Goal: Task Accomplishment & Management: Use online tool/utility

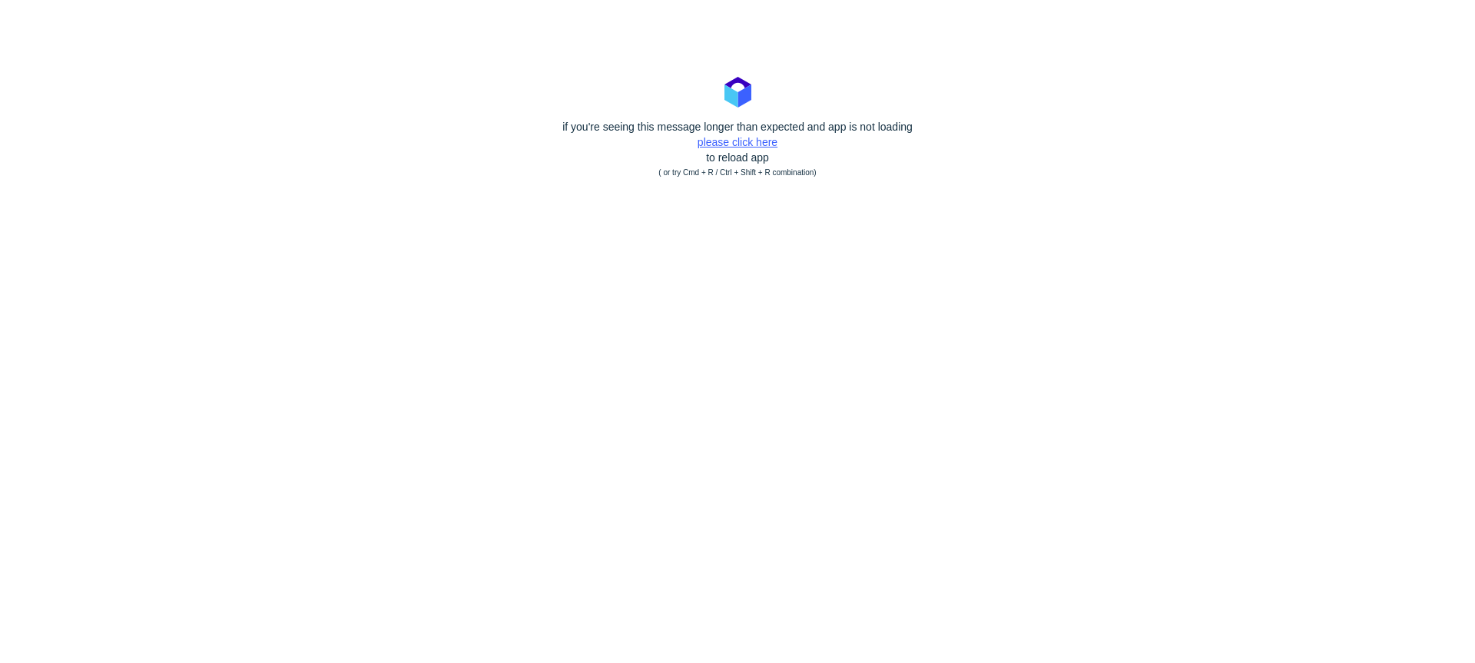
click at [755, 142] on link "please click here" at bounding box center [738, 142] width 80 height 12
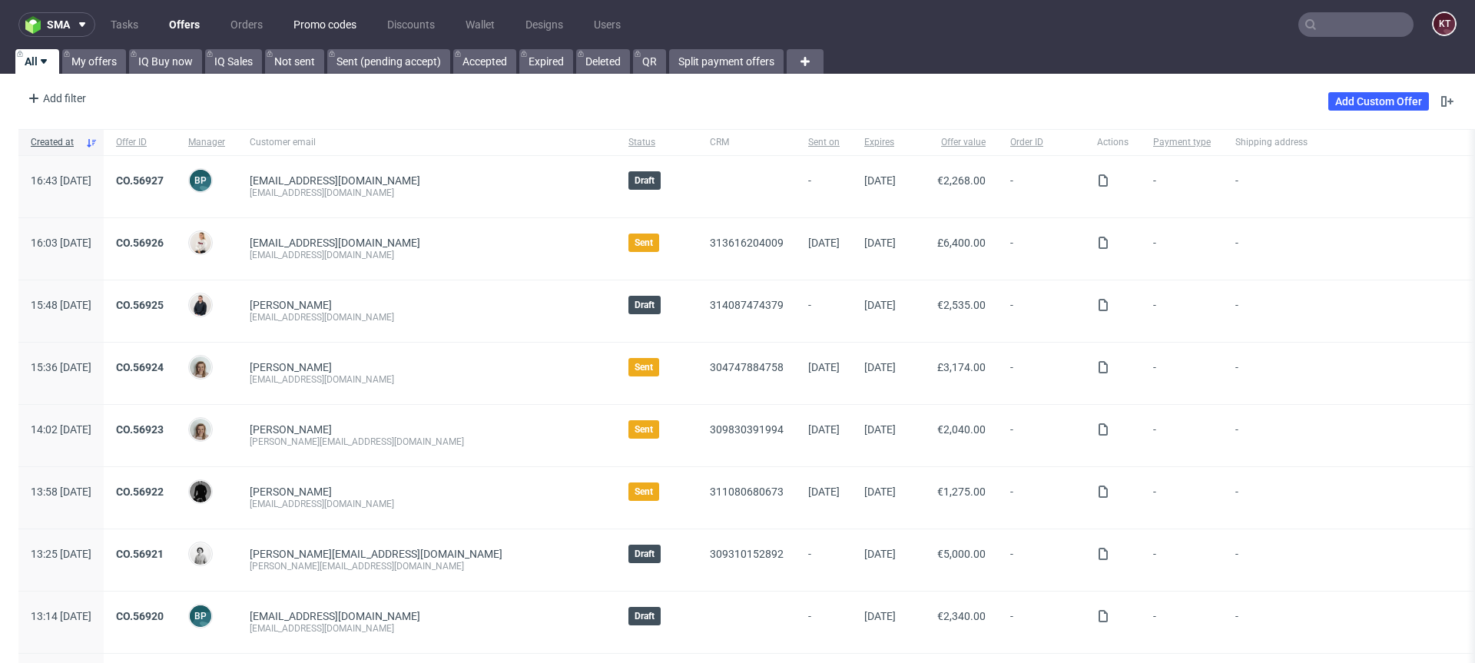
click at [325, 19] on link "Promo codes" at bounding box center [324, 24] width 81 height 25
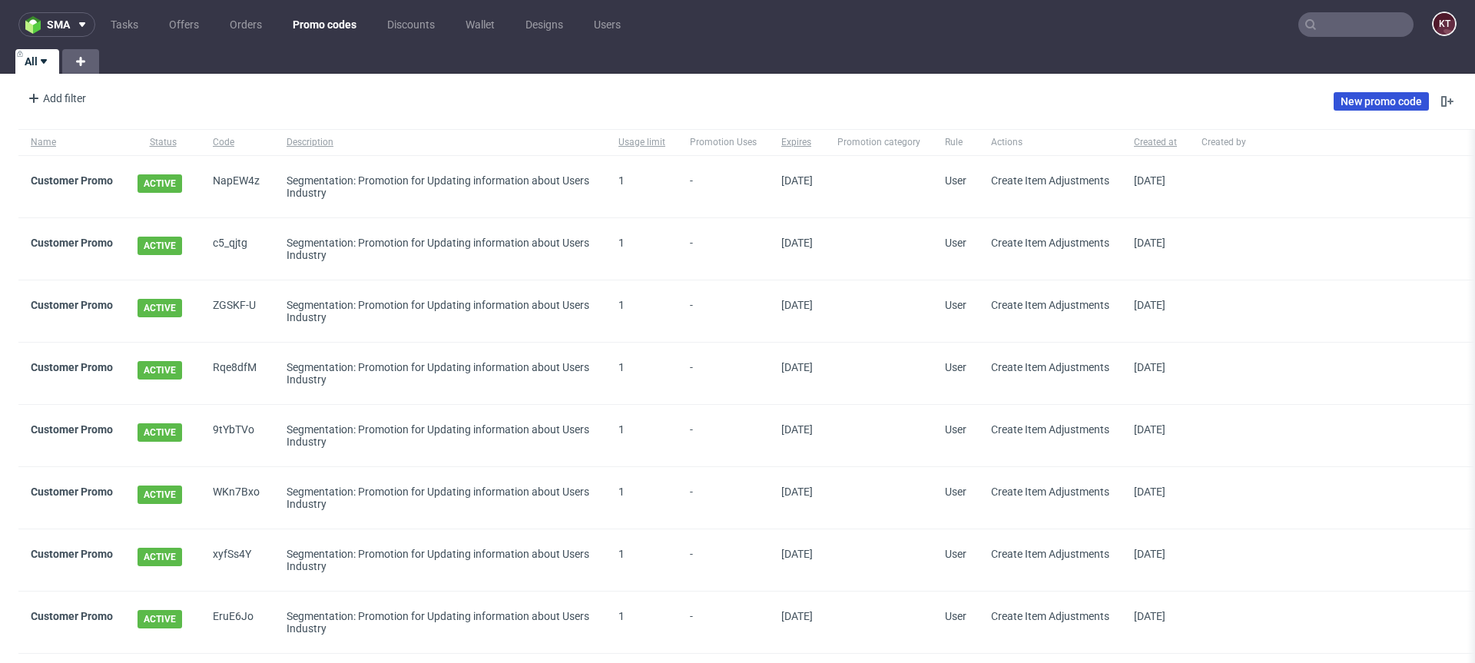
click at [1411, 103] on link "New promo code" at bounding box center [1381, 101] width 95 height 18
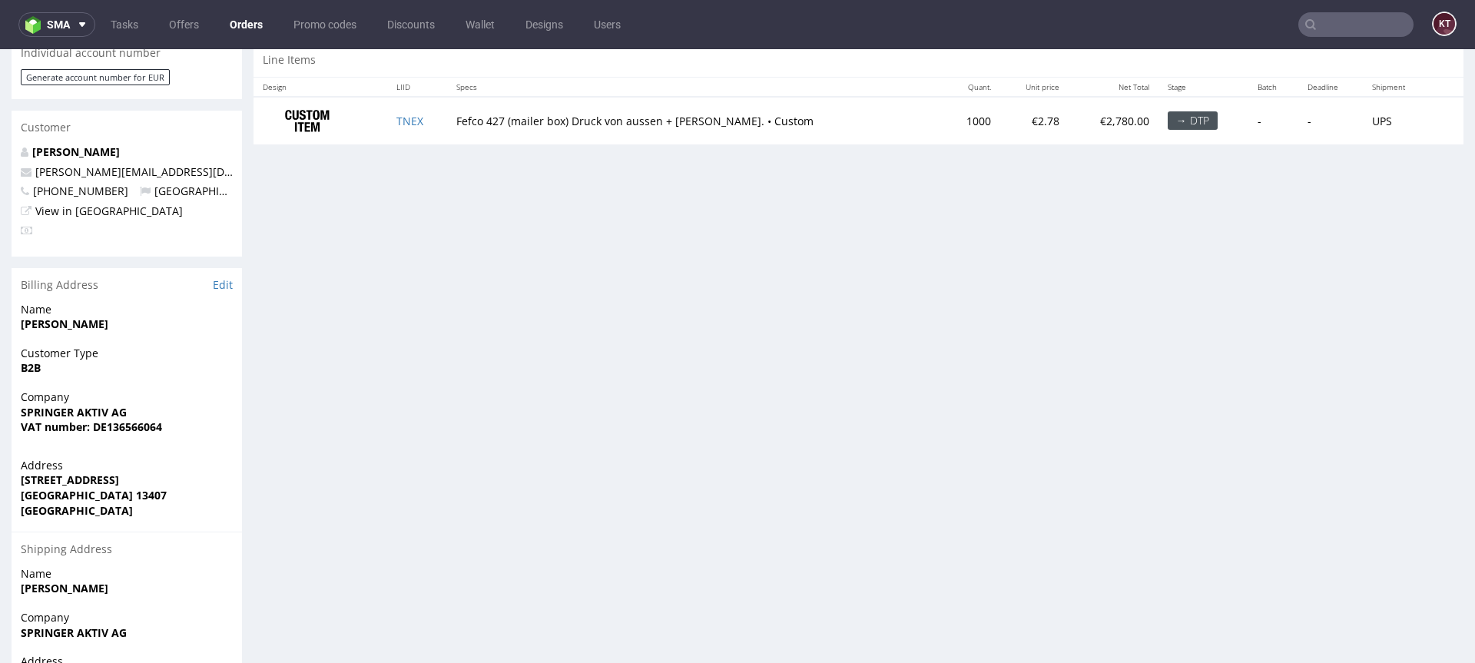
scroll to position [765, 0]
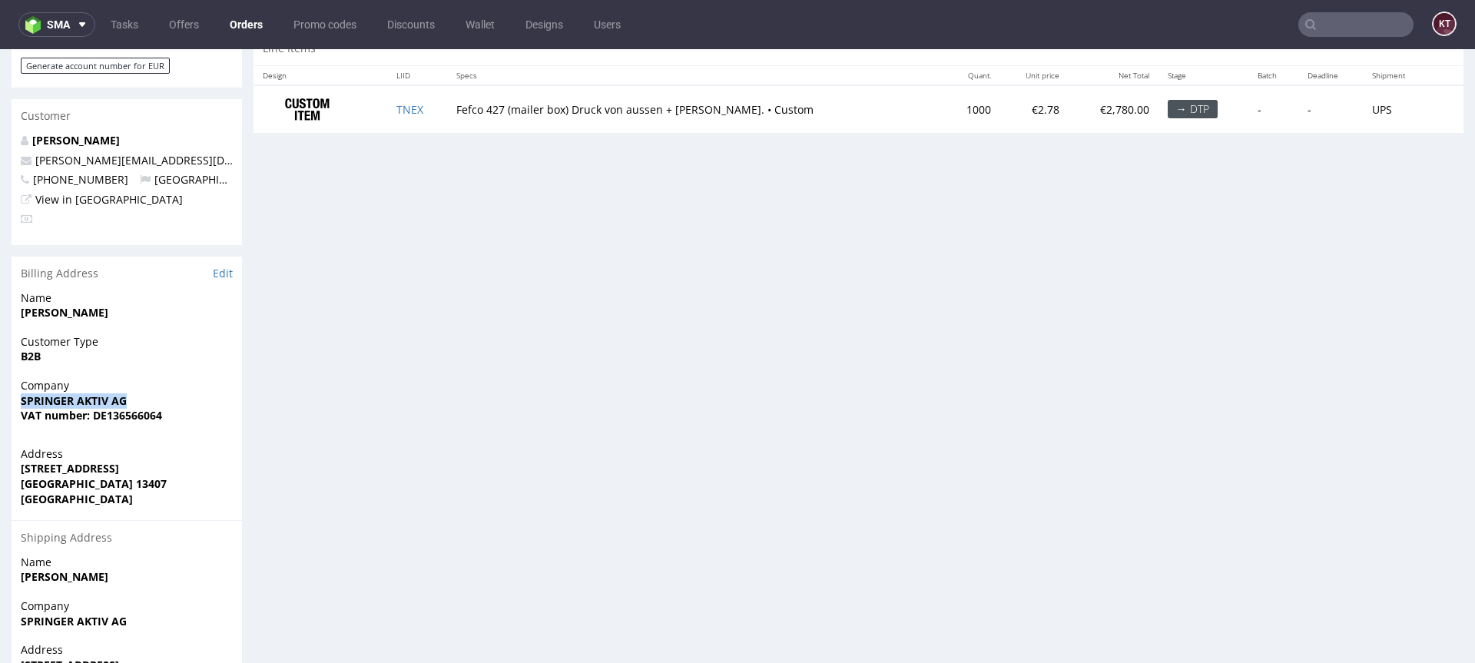
drag, startPoint x: 23, startPoint y: 371, endPoint x: 141, endPoint y: 371, distance: 117.6
click at [141, 393] on span "SPRINGER AKTIV AG" at bounding box center [127, 400] width 212 height 15
copy strong "SPRINGER AKTIV AG"
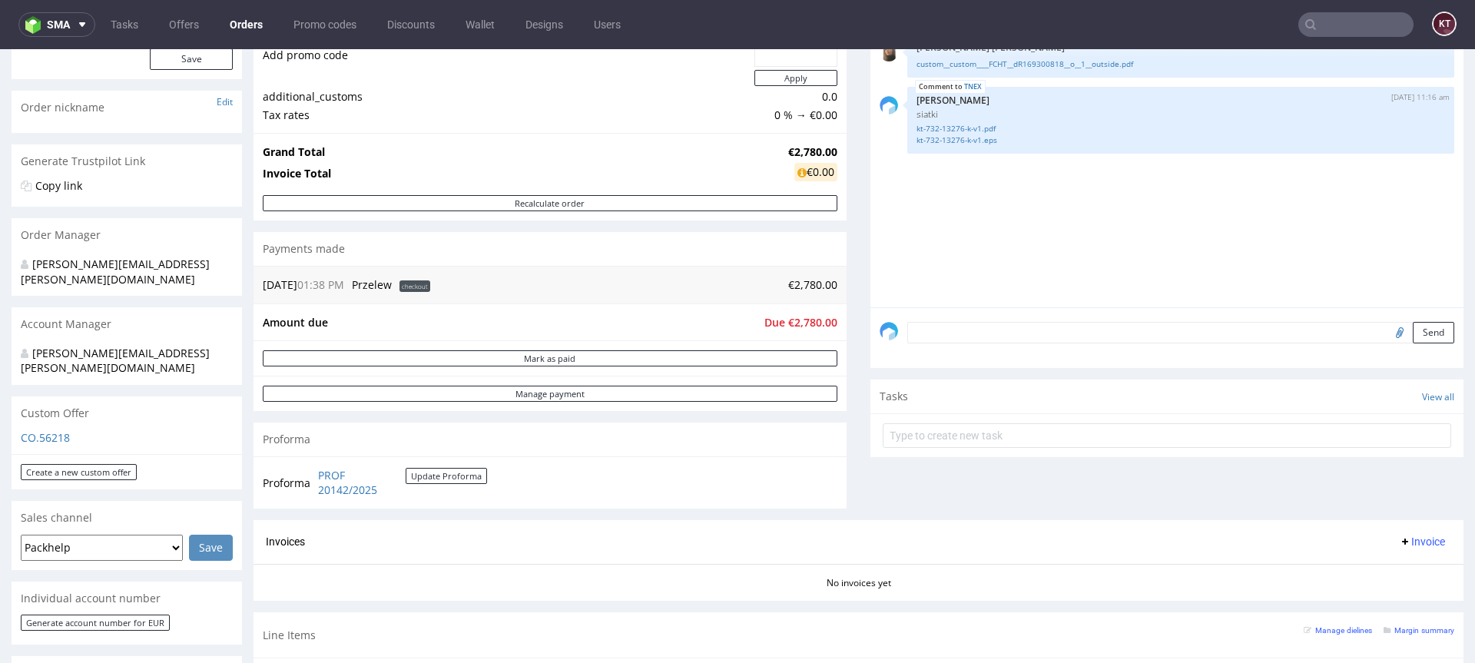
scroll to position [0, 0]
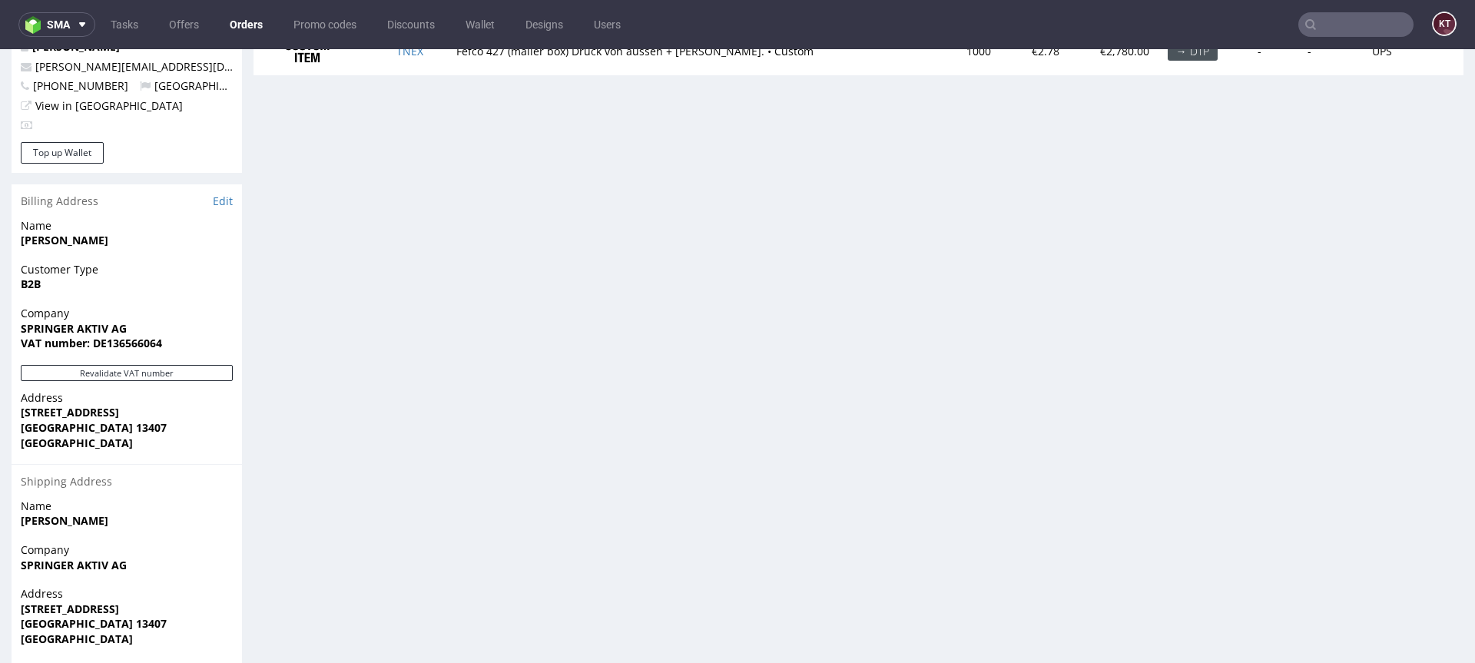
scroll to position [915, 0]
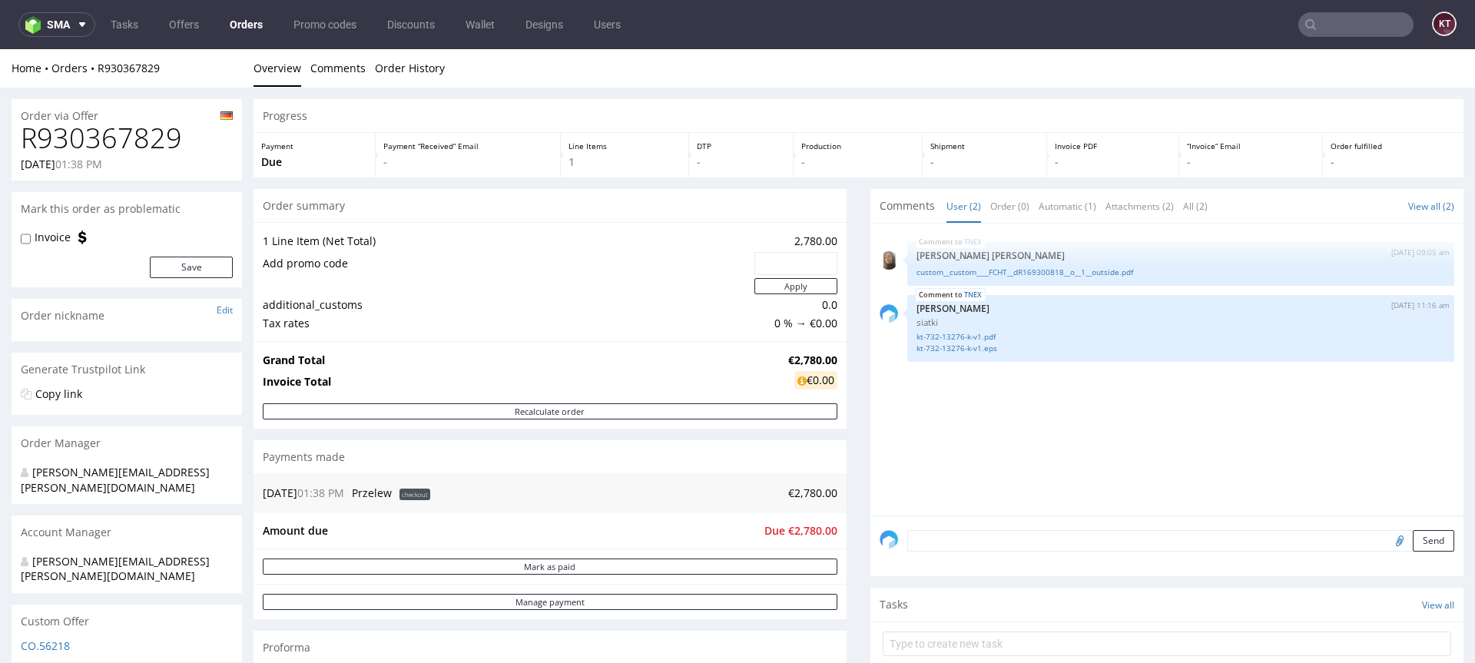
click at [796, 266] on input "text" at bounding box center [795, 264] width 61 height 22
paste input "2b7fd343"
type input "2b7fd343"
click at [804, 282] on button "Apply" at bounding box center [796, 286] width 83 height 16
click at [800, 287] on button "Apply" at bounding box center [796, 286] width 83 height 16
